Goal: Download file/media

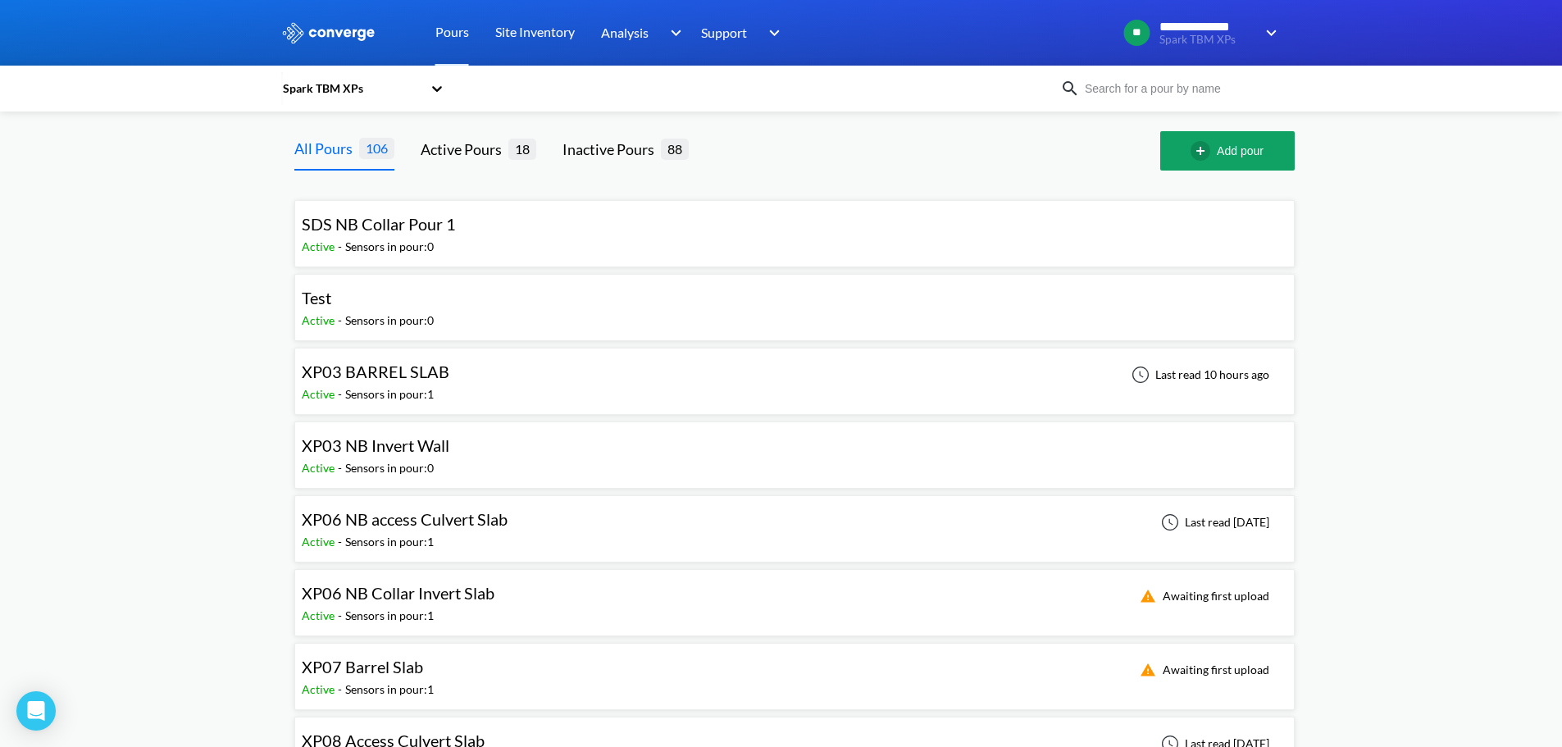
click at [1163, 87] on input at bounding box center [1179, 89] width 198 height 18
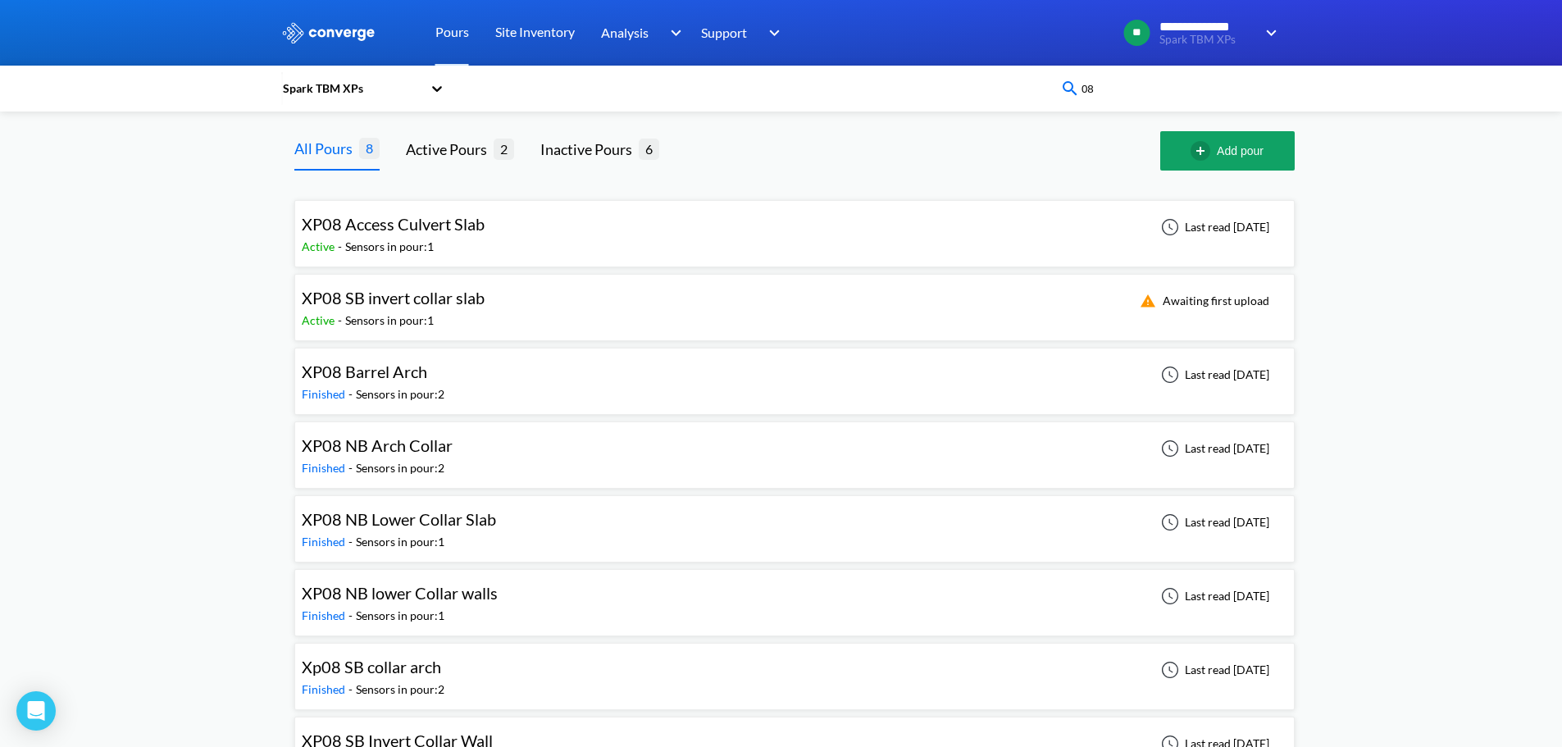
type input "08"
click at [1072, 85] on img at bounding box center [1070, 89] width 20 height 20
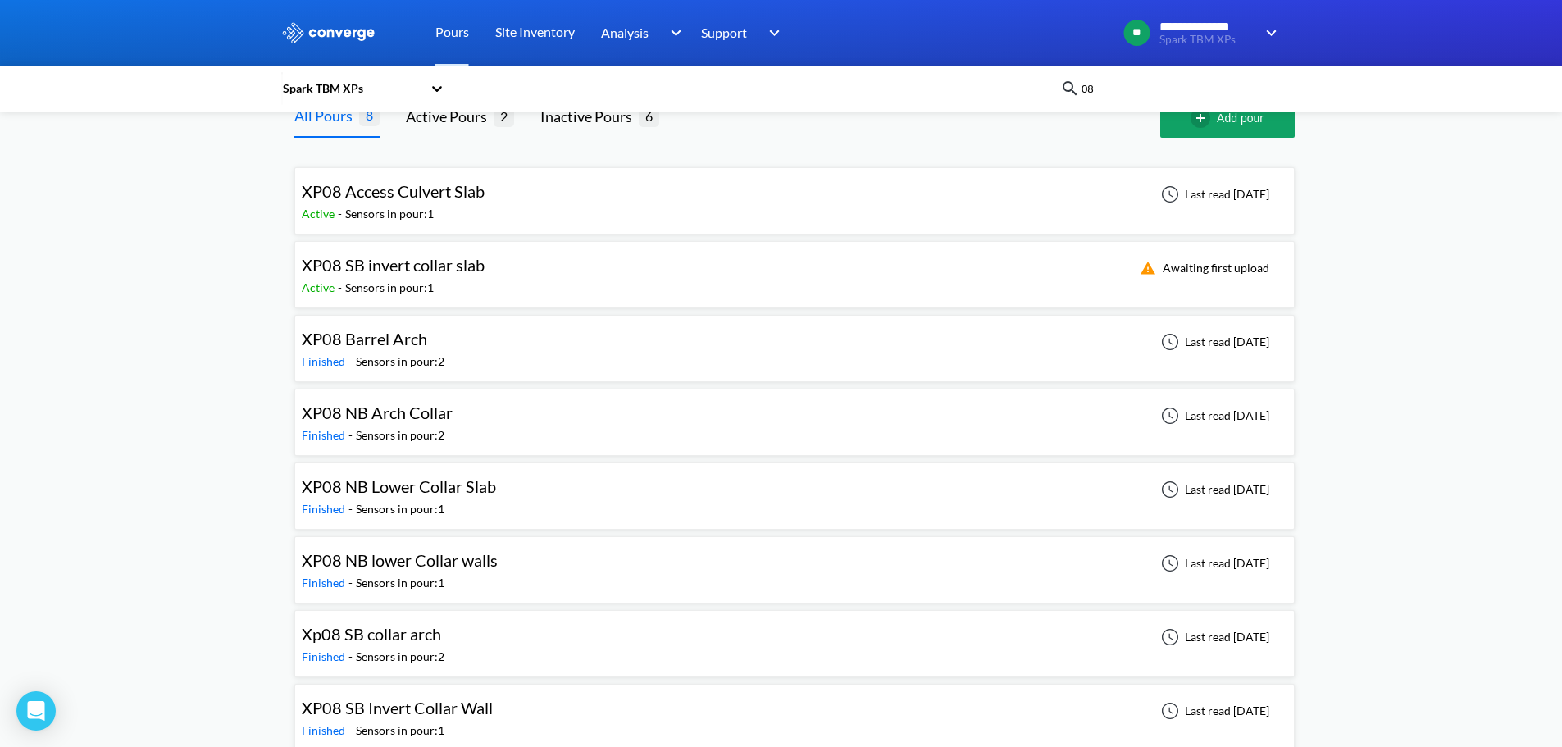
scroll to position [50, 0]
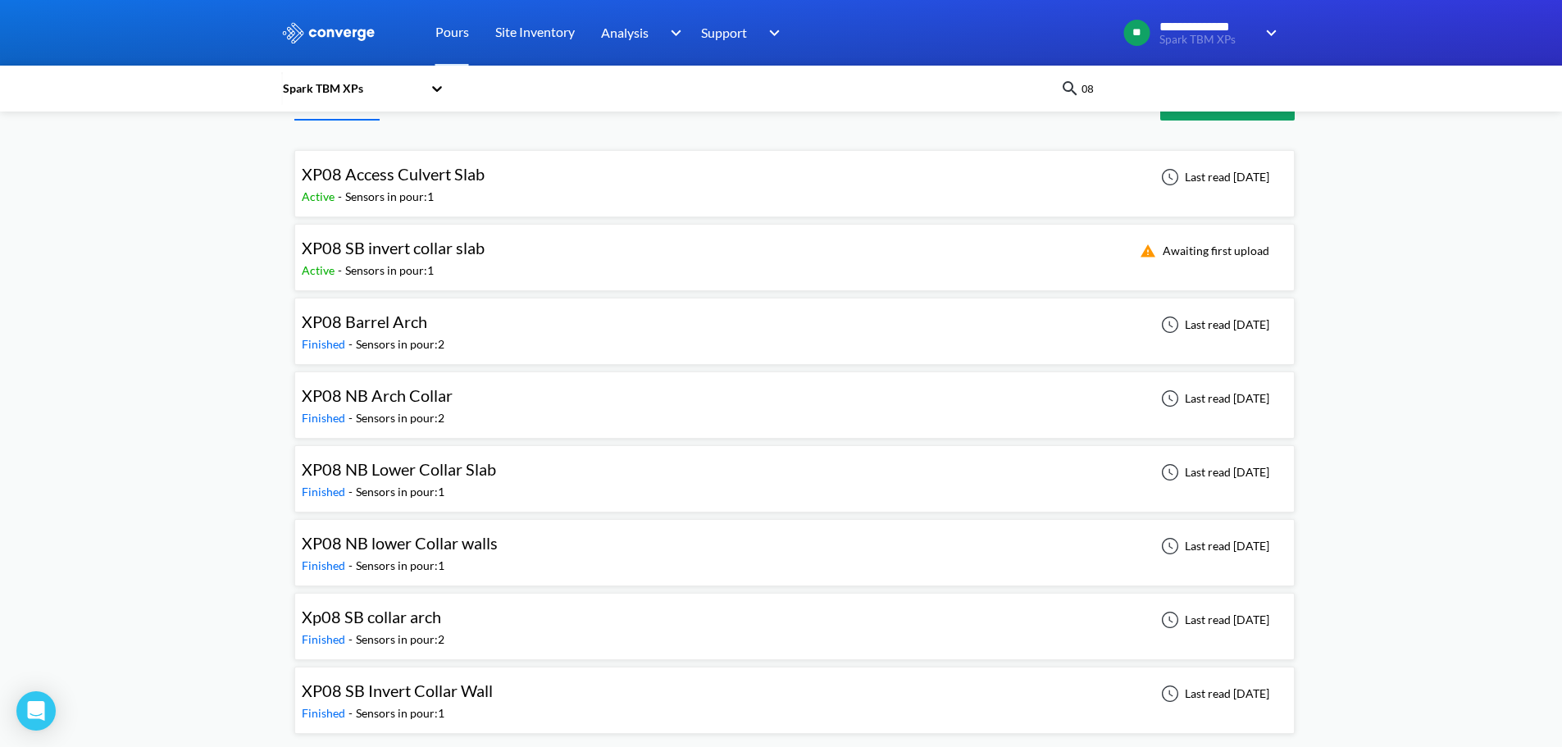
click at [467, 547] on span "XP08 NB lower Collar walls" at bounding box center [400, 543] width 196 height 20
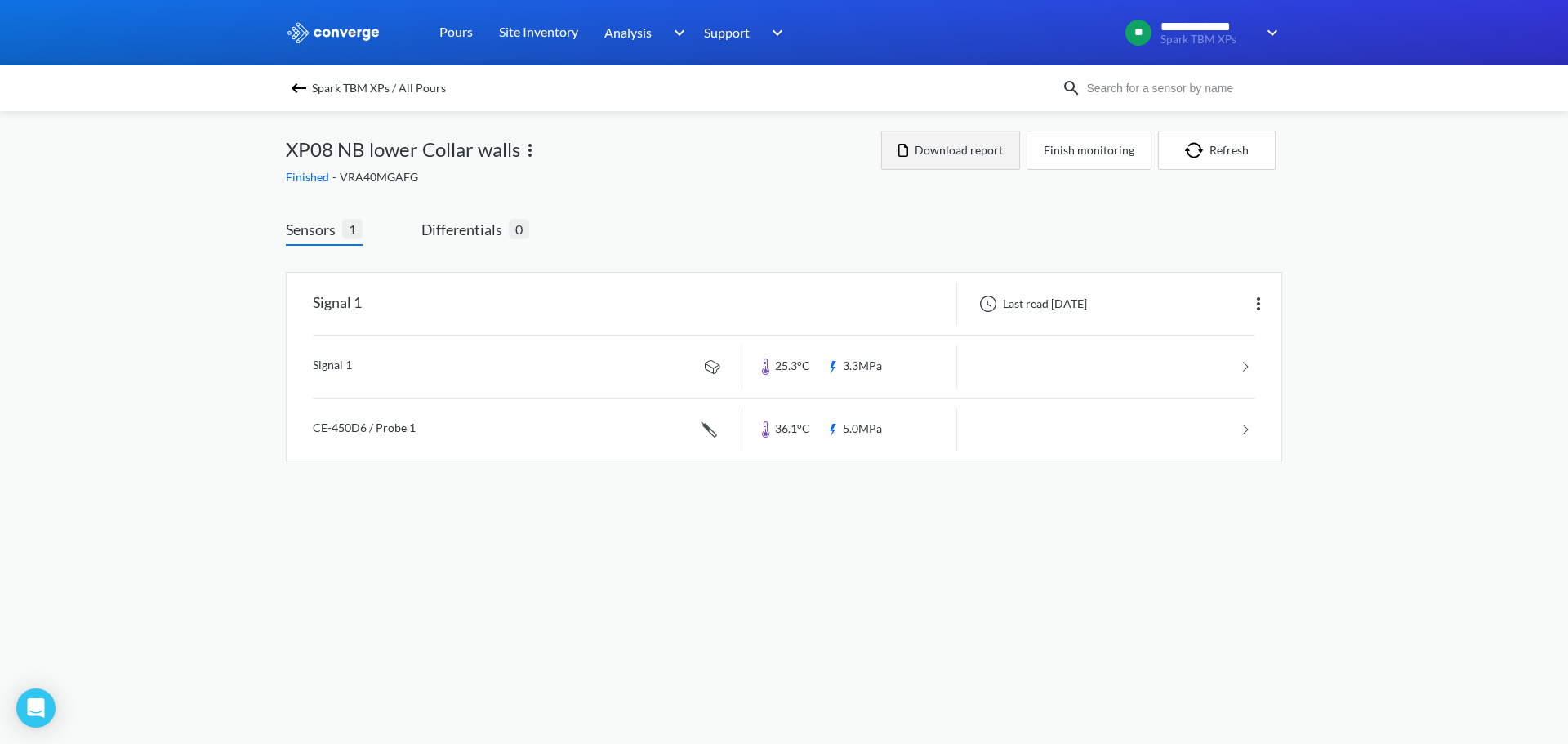
click at [963, 141] on button "Download report" at bounding box center [950, 149] width 138 height 39
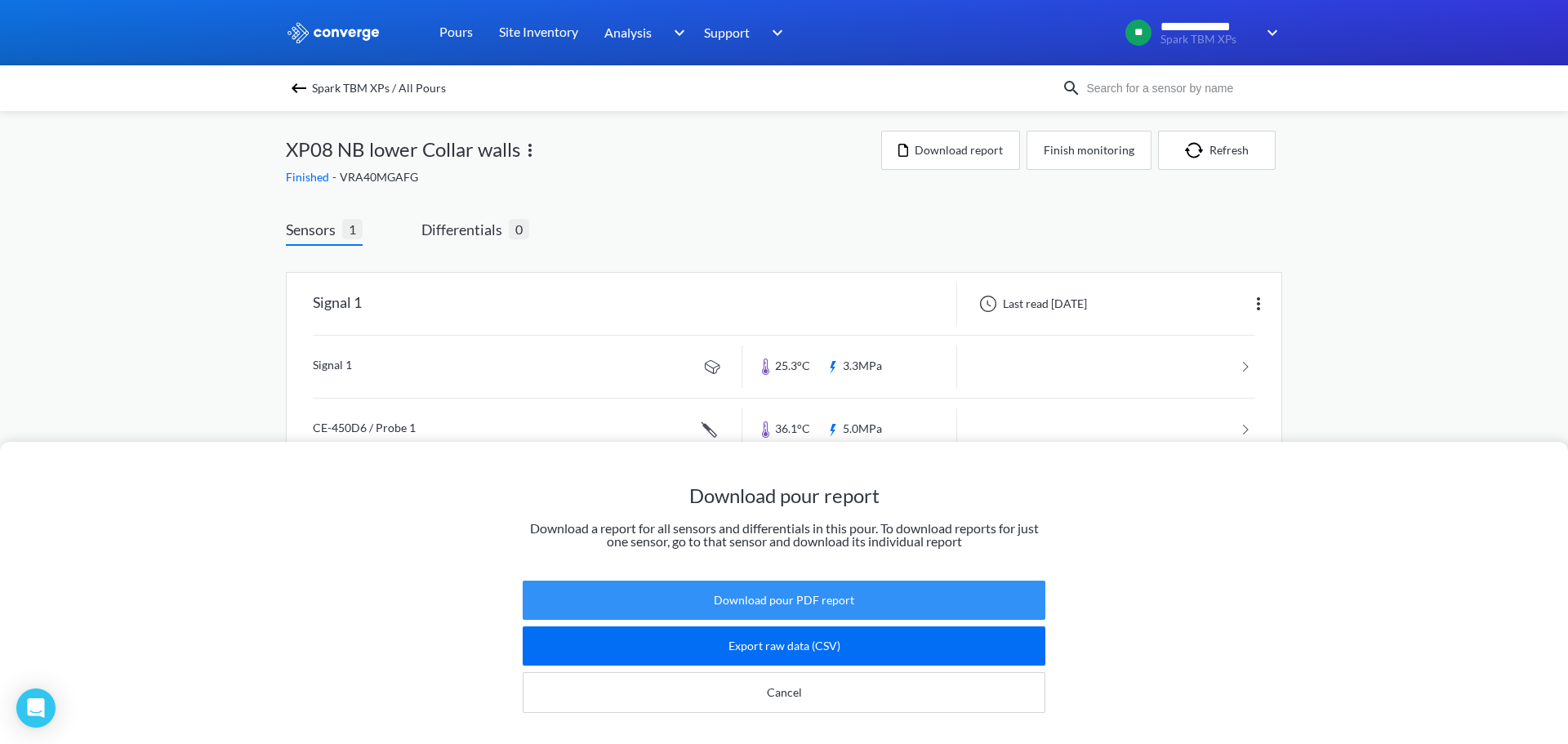
click at [810, 584] on button "Download pour PDF report" at bounding box center [784, 600] width 523 height 39
